Goal: Information Seeking & Learning: Learn about a topic

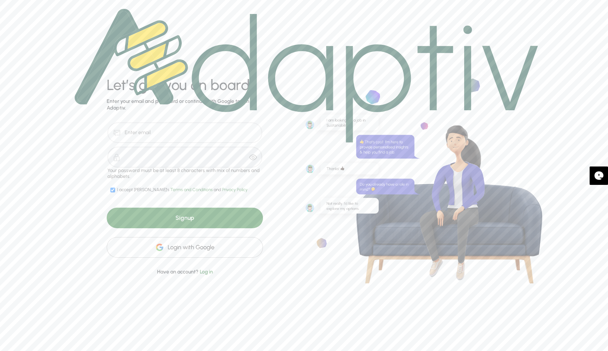
click at [181, 252] on div "Login with Google" at bounding box center [185, 247] width 156 height 21
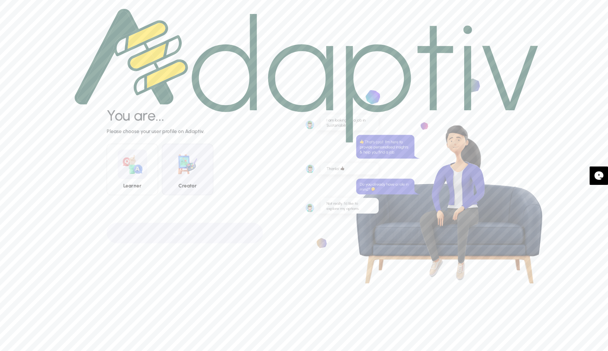
click at [189, 173] on img at bounding box center [187, 164] width 29 height 29
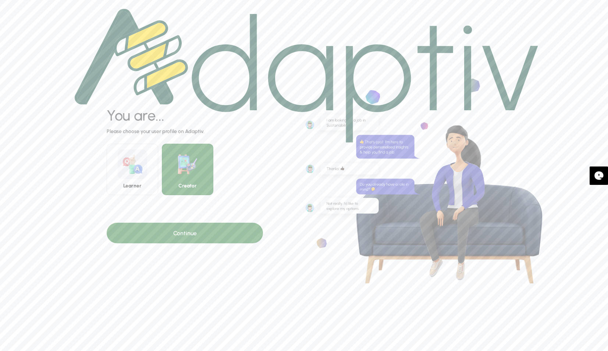
click at [228, 230] on div "Continue" at bounding box center [185, 233] width 156 height 21
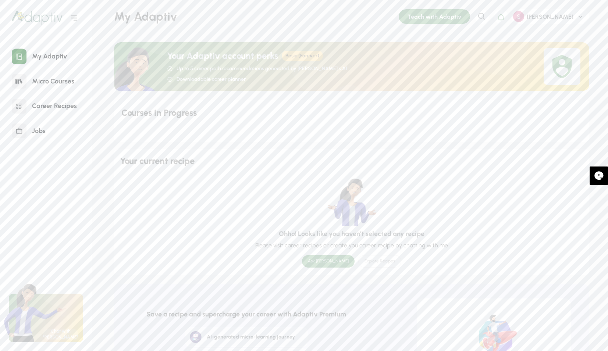
click at [64, 104] on div "Career Recipes" at bounding box center [54, 106] width 56 height 16
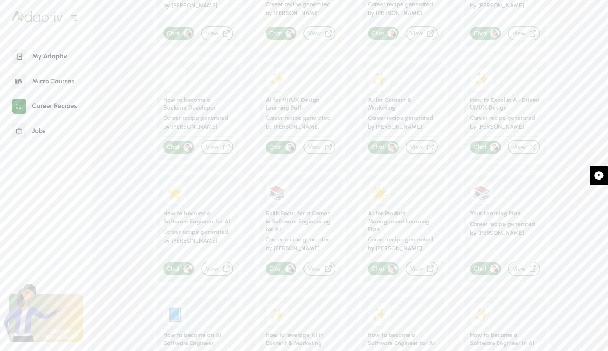
scroll to position [232, 0]
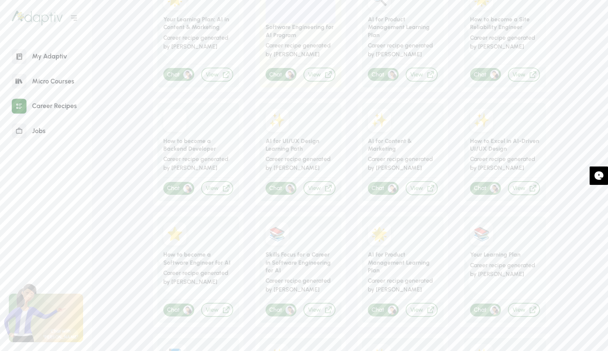
click at [39, 131] on div "Jobs" at bounding box center [38, 131] width 25 height 16
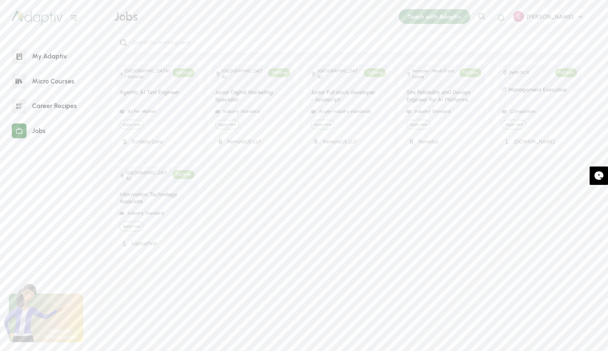
click at [270, 46] on input "search" at bounding box center [358, 43] width 452 height 8
type input "AI career services"
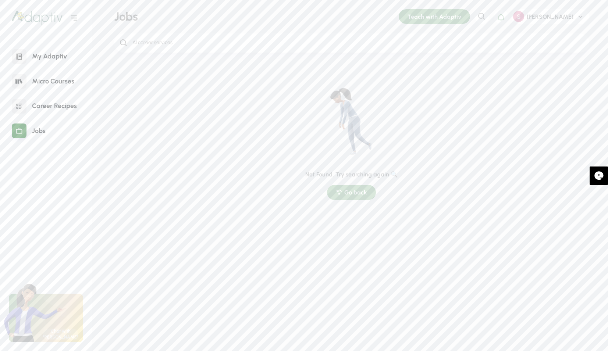
drag, startPoint x: 65, startPoint y: 107, endPoint x: 83, endPoint y: 96, distance: 20.8
click at [65, 107] on div "Career Recipes" at bounding box center [54, 106] width 56 height 16
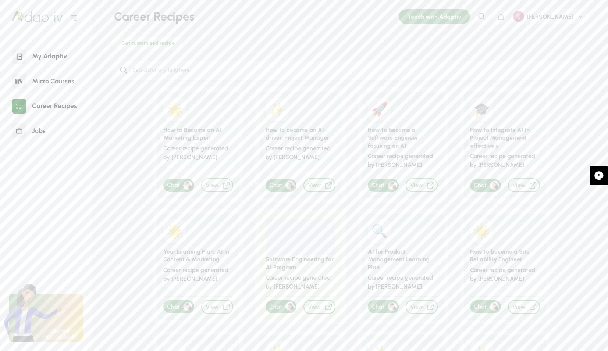
click at [199, 69] on input "search" at bounding box center [358, 71] width 452 height 8
type input "AI career services"
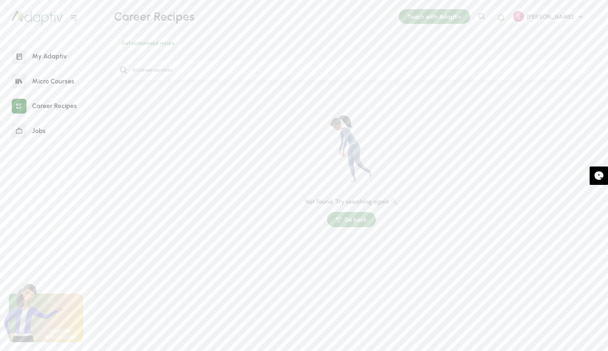
click at [61, 81] on div "Micro Courses" at bounding box center [52, 82] width 53 height 16
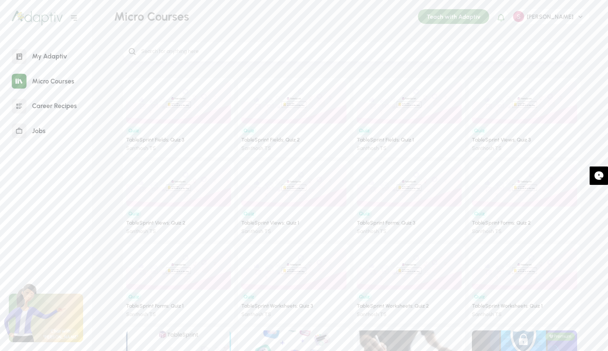
click at [231, 49] on input "search" at bounding box center [358, 52] width 435 height 8
click at [225, 53] on input "search" at bounding box center [358, 52] width 435 height 8
type input "a"
type input "Career services"
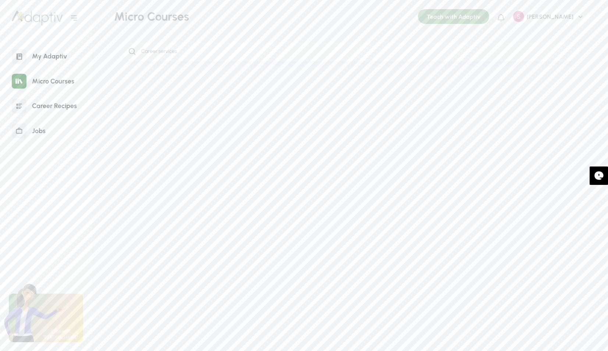
click at [335, 58] on div "Career services" at bounding box center [352, 51] width 458 height 19
click at [476, 14] on div "Teach with Adaptiv" at bounding box center [453, 16] width 71 height 15
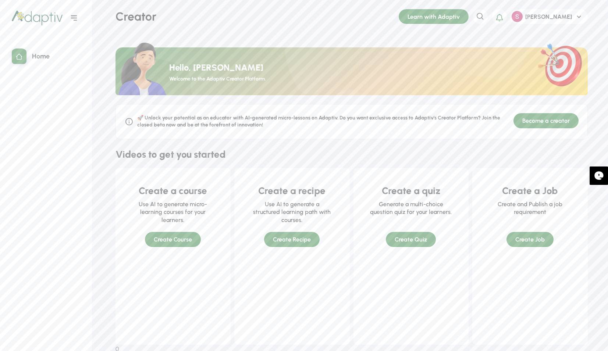
scroll to position [48, 0]
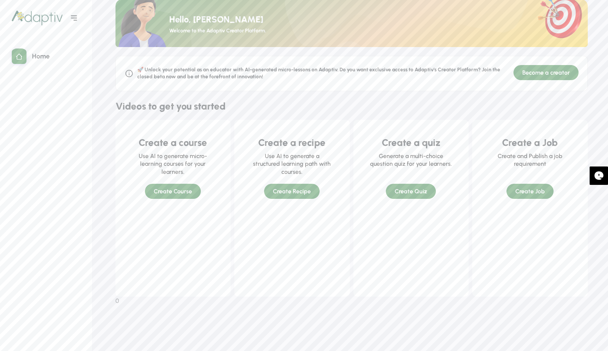
click at [42, 57] on div "Home" at bounding box center [40, 57] width 29 height 16
drag, startPoint x: 22, startPoint y: 53, endPoint x: 39, endPoint y: 37, distance: 23.7
click at [22, 53] on icon at bounding box center [18, 56] width 7 height 7
click at [75, 19] on icon at bounding box center [74, 18] width 9 height 9
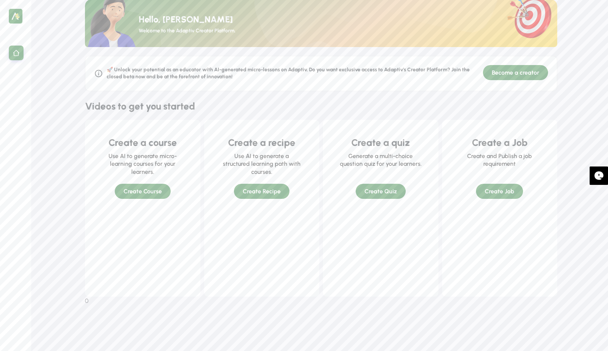
click at [17, 16] on img at bounding box center [16, 16] width 14 height 15
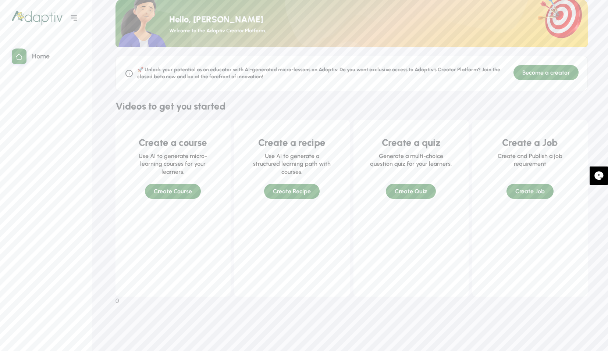
scroll to position [0, 0]
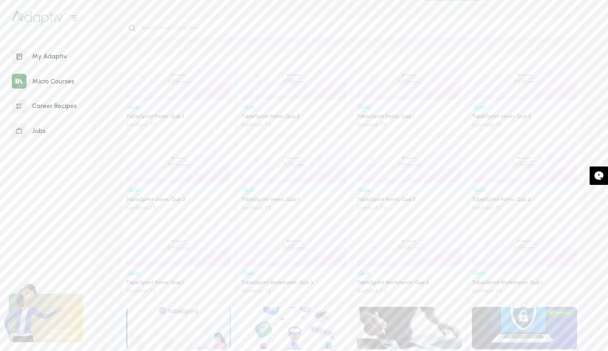
scroll to position [23, 0]
